Goal: Answer question/provide support: Answer question/provide support

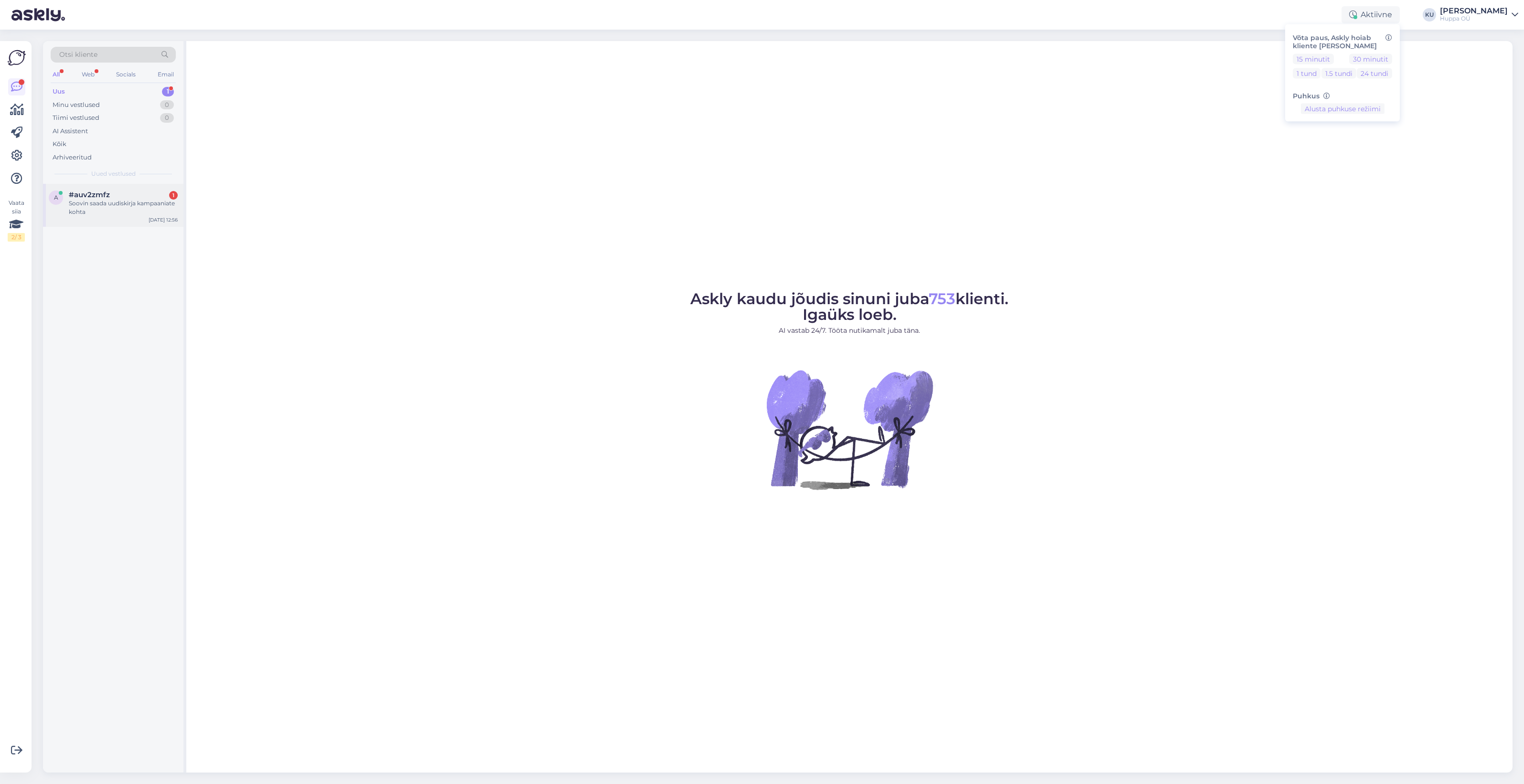
click at [97, 206] on div "Soovin saada uudiskirja kampaaniate kohta" at bounding box center [123, 207] width 109 height 17
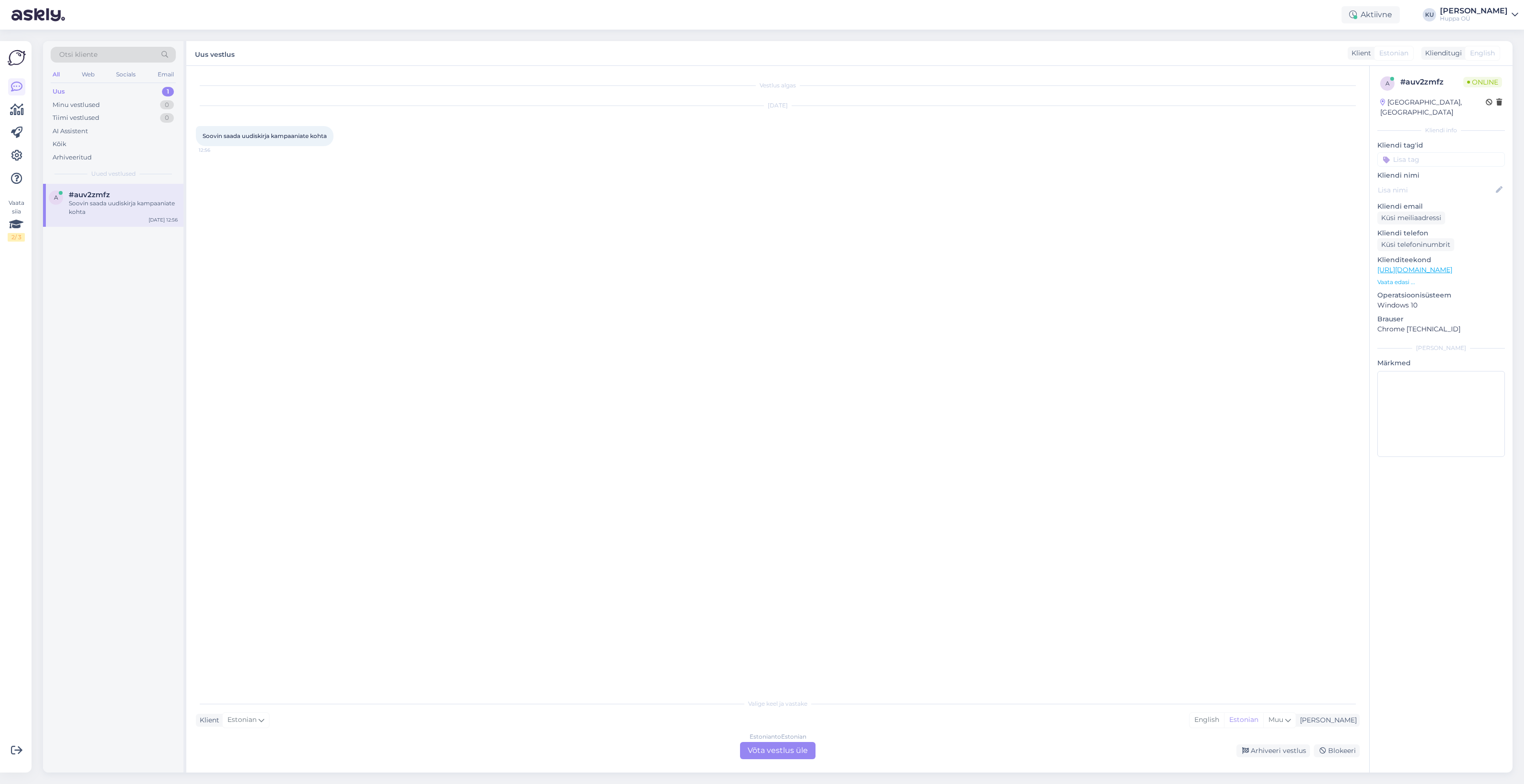
click at [792, 755] on div "Estonian to Estonian Võta vestlus üle" at bounding box center [778, 750] width 76 height 17
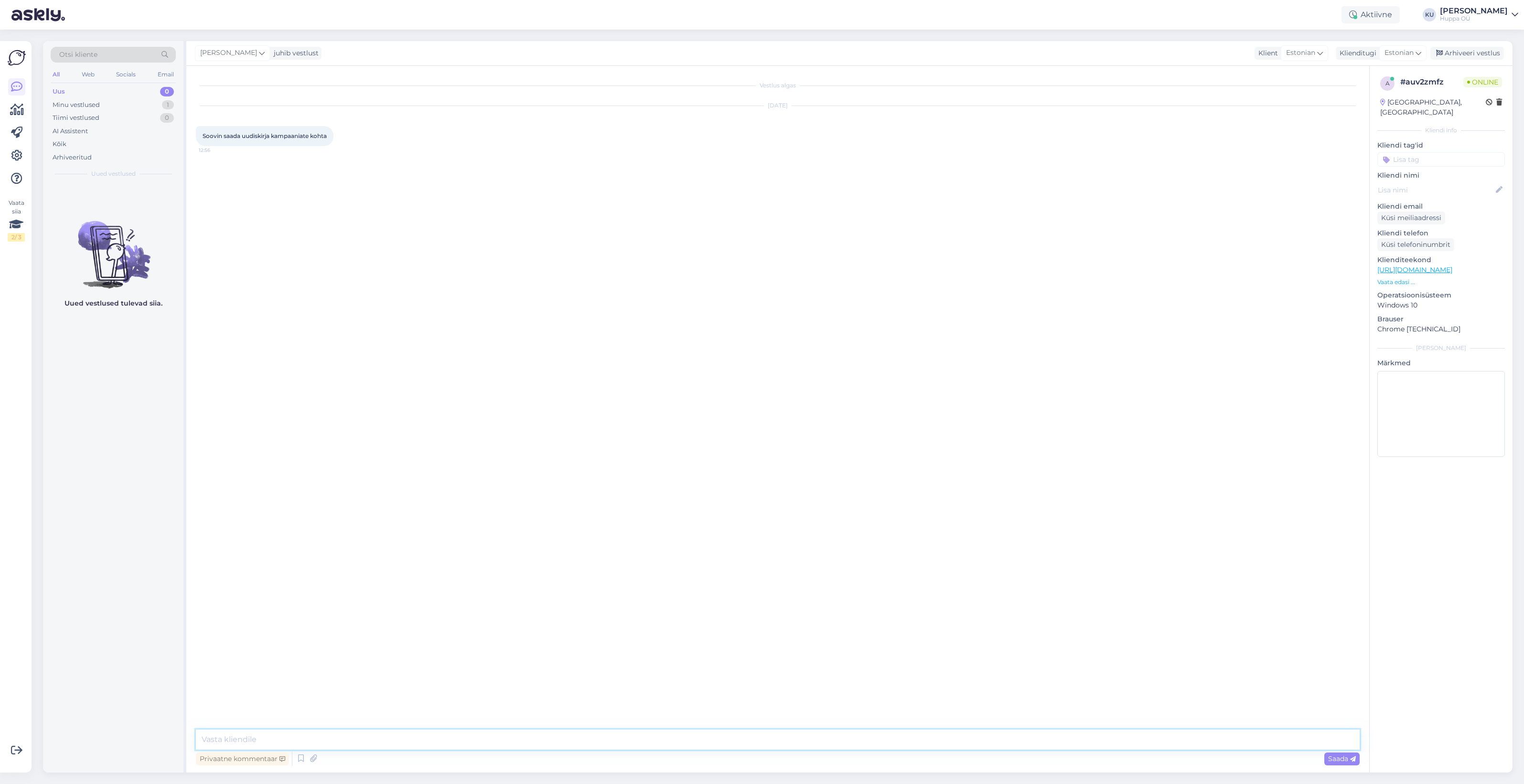
click at [456, 738] on textarea at bounding box center [778, 740] width 1164 height 20
type textarea "Tere! Meie e-poes peaks vahepeal üks bänner, ette hüppama, kus saate liituda. V…"
click at [1373, 13] on div "Aktiivne" at bounding box center [1371, 14] width 58 height 17
click at [1380, 59] on button "30 minutit" at bounding box center [1371, 59] width 43 height 11
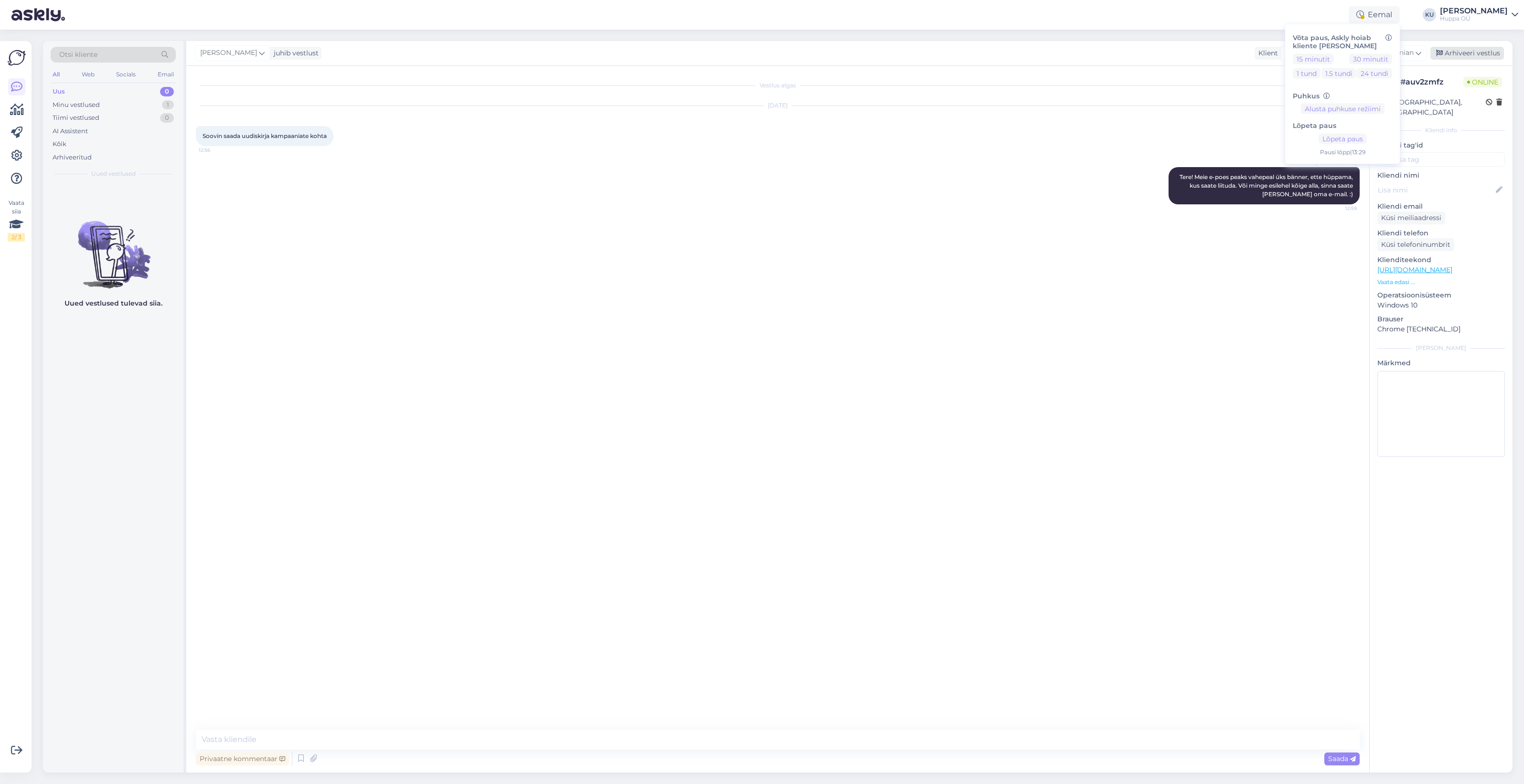
click at [1455, 59] on div "Arhiveeri vestlus" at bounding box center [1467, 53] width 74 height 13
